Goal: Task Accomplishment & Management: Use online tool/utility

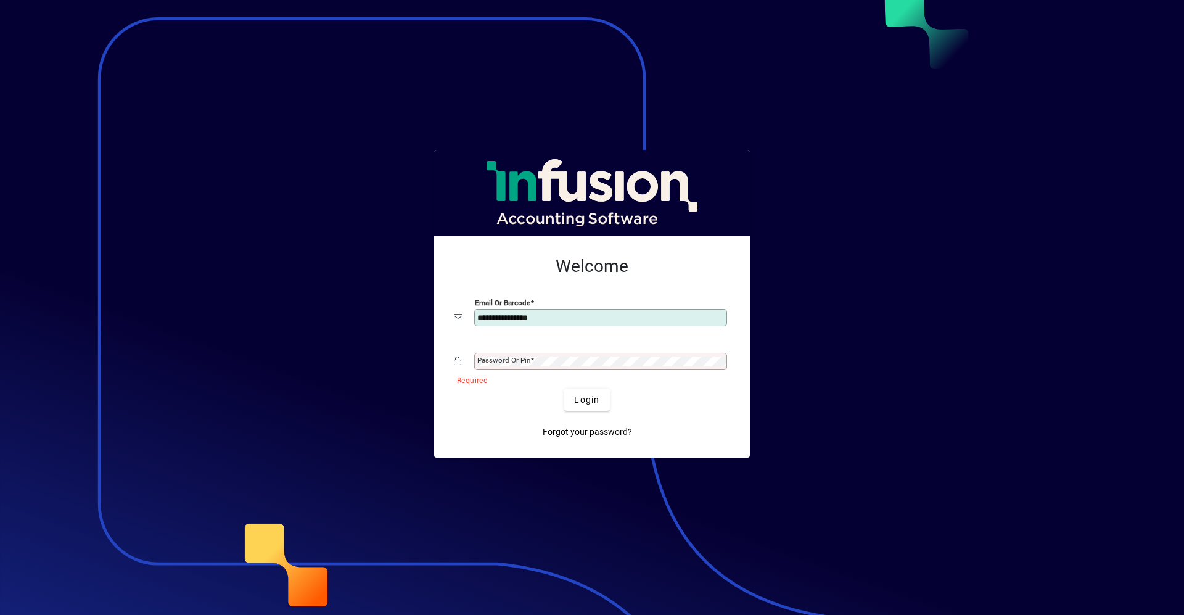
type input "**********"
click at [564, 389] on button "Login" at bounding box center [586, 400] width 45 height 22
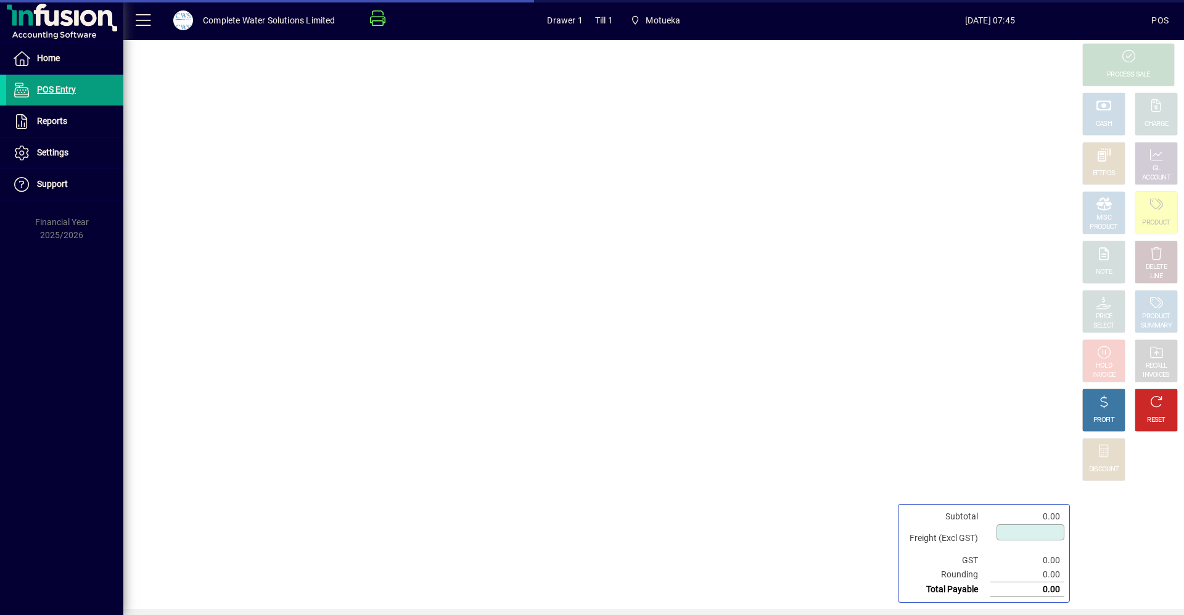
type input "****"
